Goal: Find specific page/section: Find specific page/section

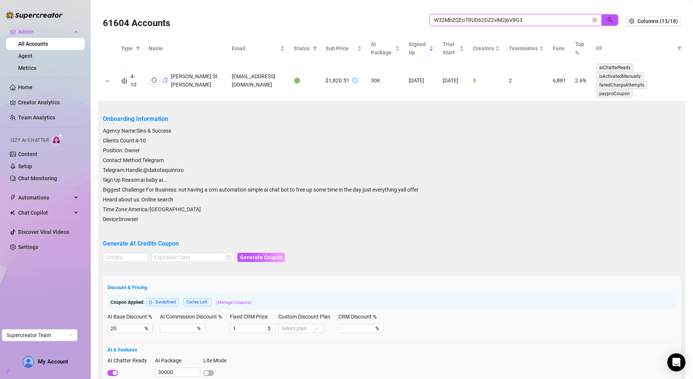
click at [507, 20] on input "W32MbZQEoTRUD62DZ2viM2j6V9G3" at bounding box center [512, 20] width 157 height 8
click at [538, 22] on input "itsae" at bounding box center [512, 20] width 157 height 8
paste input "yjay@gmail.com"
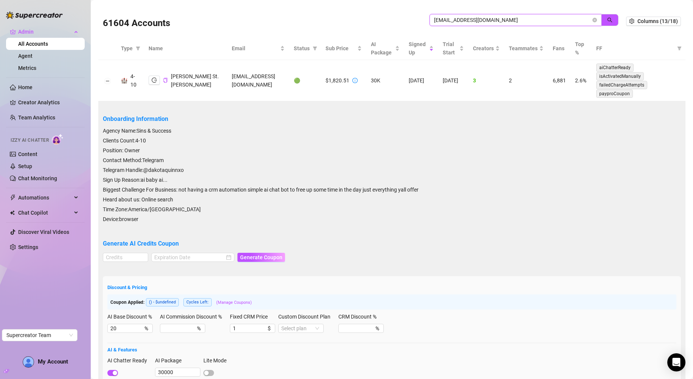
type input "itsaeyjay@gmail.com"
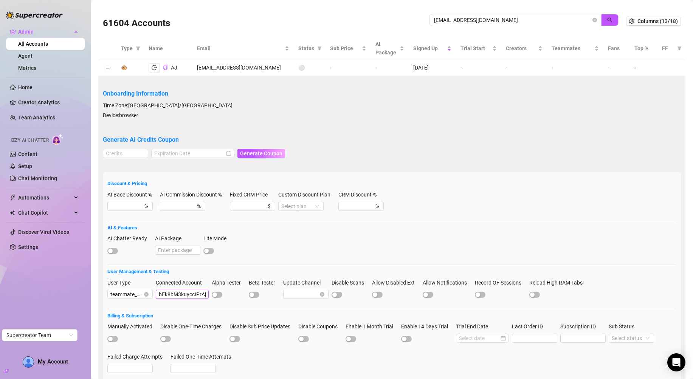
click at [181, 291] on input "bFk8bM3kuyccIPrAjlsc3SHOTdb2" at bounding box center [182, 294] width 53 height 9
click at [163, 68] on icon "copy" at bounding box center [165, 67] width 4 height 5
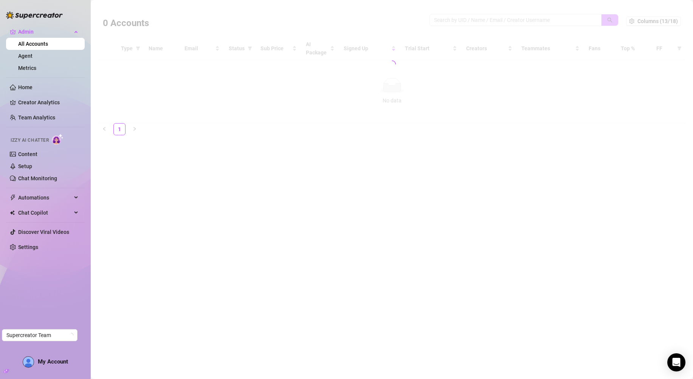
drag, startPoint x: 454, startPoint y: 11, endPoint x: 455, endPoint y: 20, distance: 9.3
click at [454, 11] on div at bounding box center [391, 64] width 587 height 118
click at [455, 21] on div at bounding box center [391, 64] width 587 height 118
click at [468, 19] on div at bounding box center [391, 64] width 587 height 118
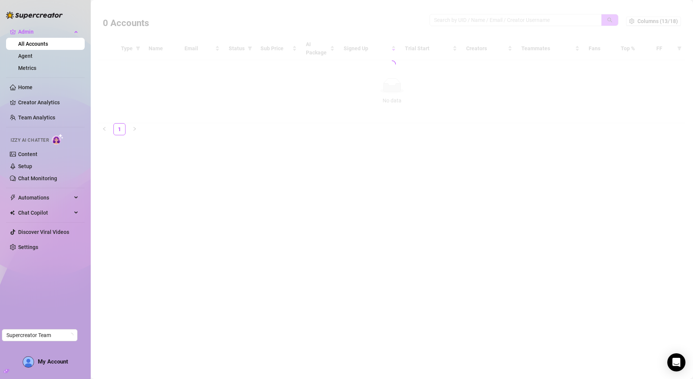
click at [468, 17] on div at bounding box center [391, 64] width 587 height 118
click at [462, 20] on div at bounding box center [391, 64] width 587 height 118
click at [472, 20] on div at bounding box center [391, 64] width 587 height 118
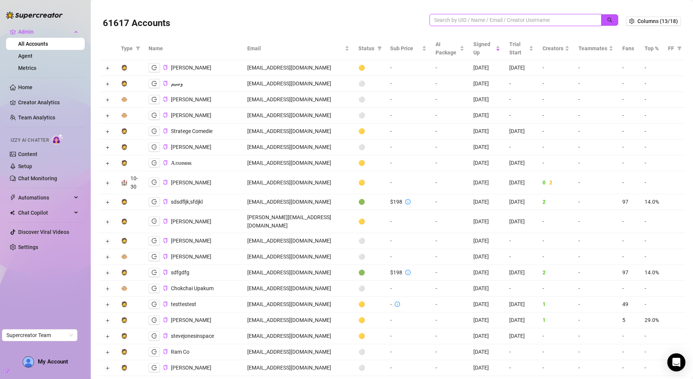
click at [472, 20] on input "search" at bounding box center [512, 20] width 157 height 8
paste input "bFk8bM3kuyccIPrAjlsc3SHOTdb2"
type input "bFk8bM3kuyccIPrAjlsc3SHOTdb2"
